Goal: Task Accomplishment & Management: Complete application form

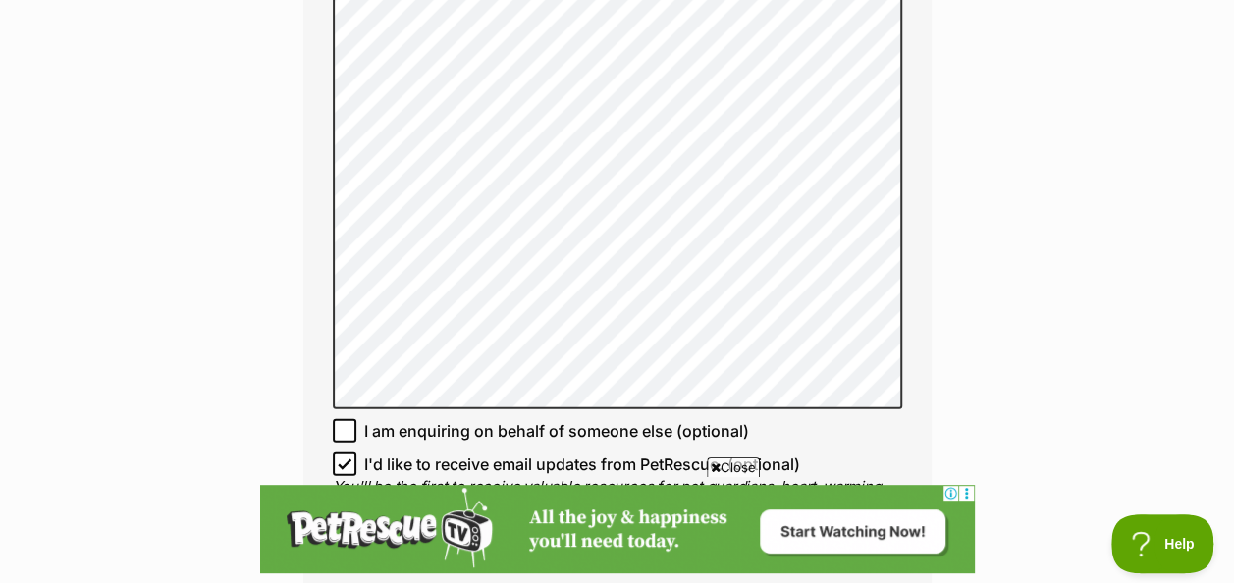
scroll to position [2552, 0]
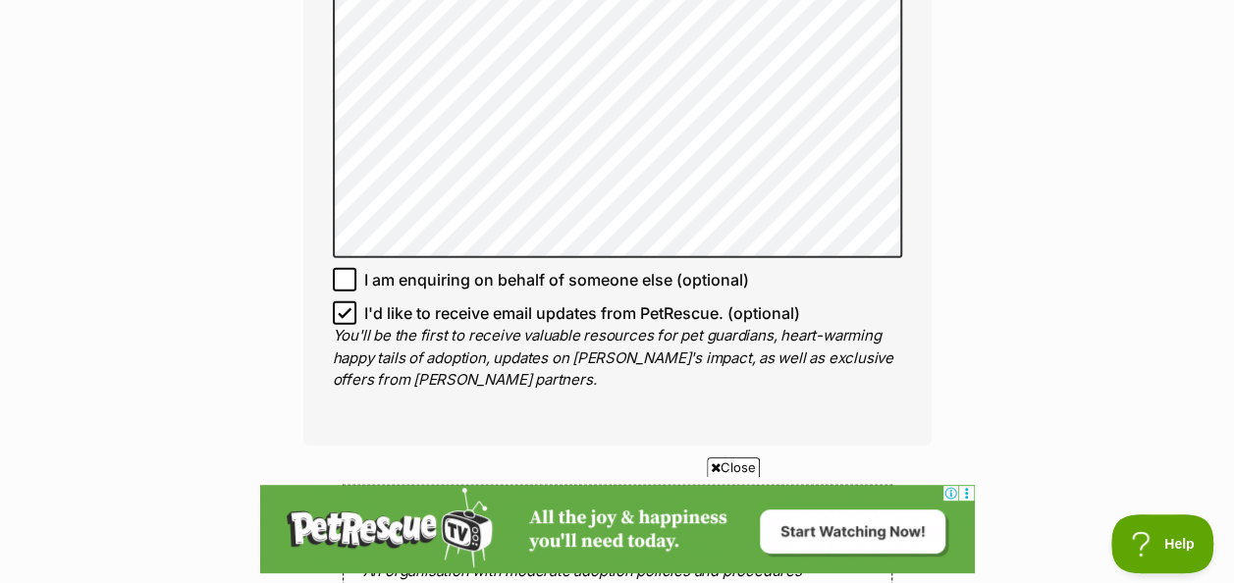
click at [343, 306] on icon at bounding box center [345, 313] width 14 height 14
click at [343, 301] on input "I'd like to receive email updates from PetRescue. (optional)" at bounding box center [345, 313] width 24 height 24
checkbox input "false"
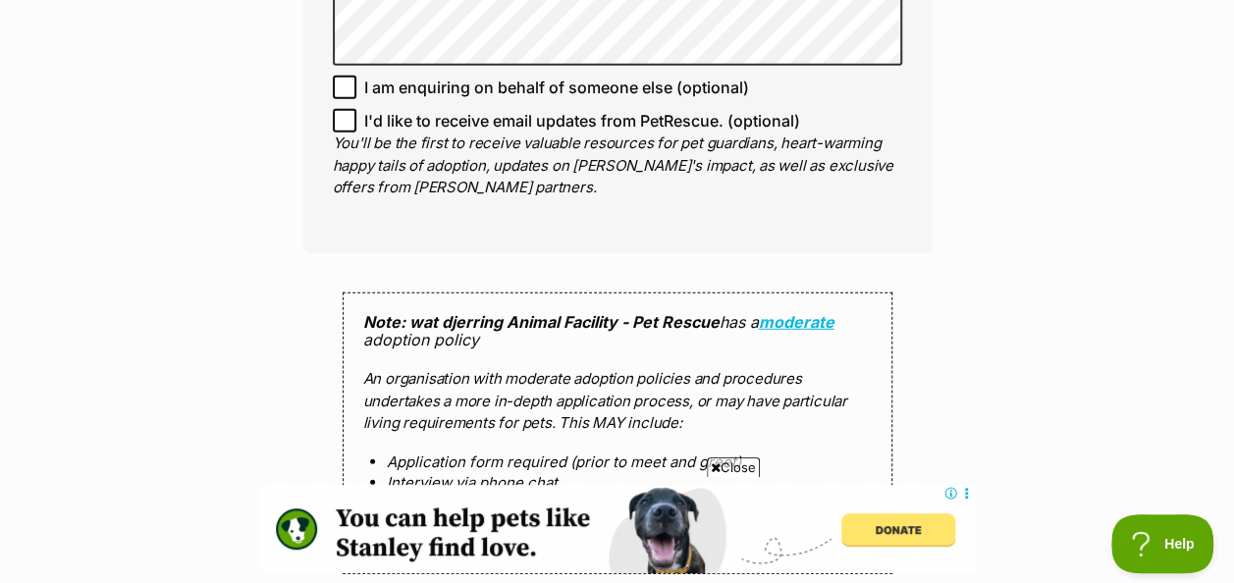
scroll to position [2966, 0]
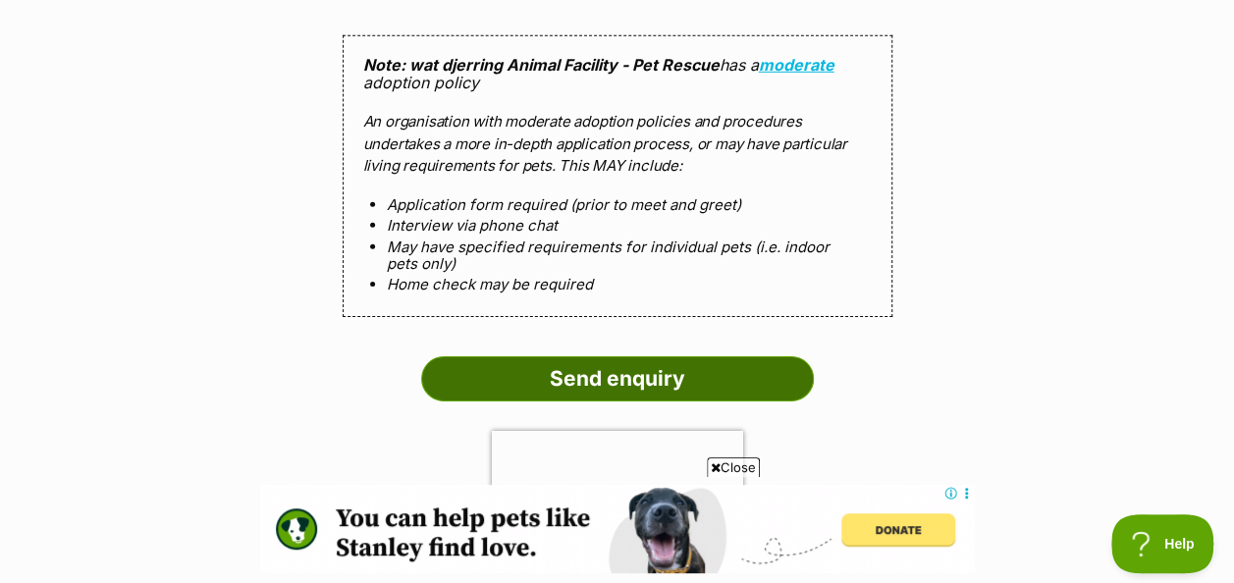
click at [626, 356] on input "Send enquiry" at bounding box center [617, 378] width 393 height 45
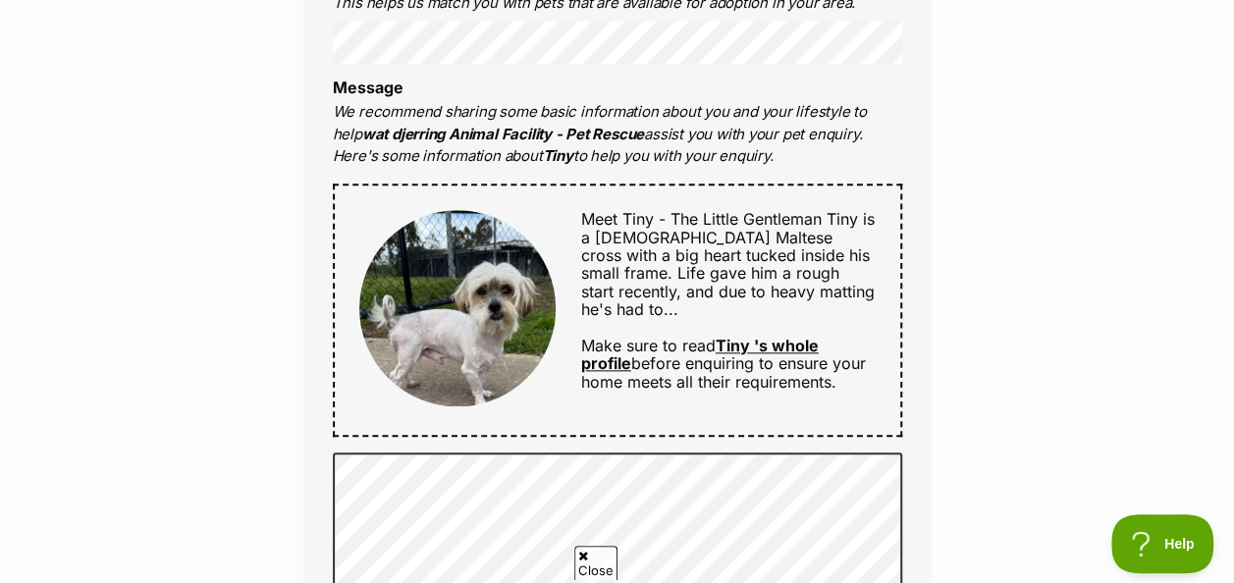
scroll to position [0, 0]
